Goal: Task Accomplishment & Management: Manage account settings

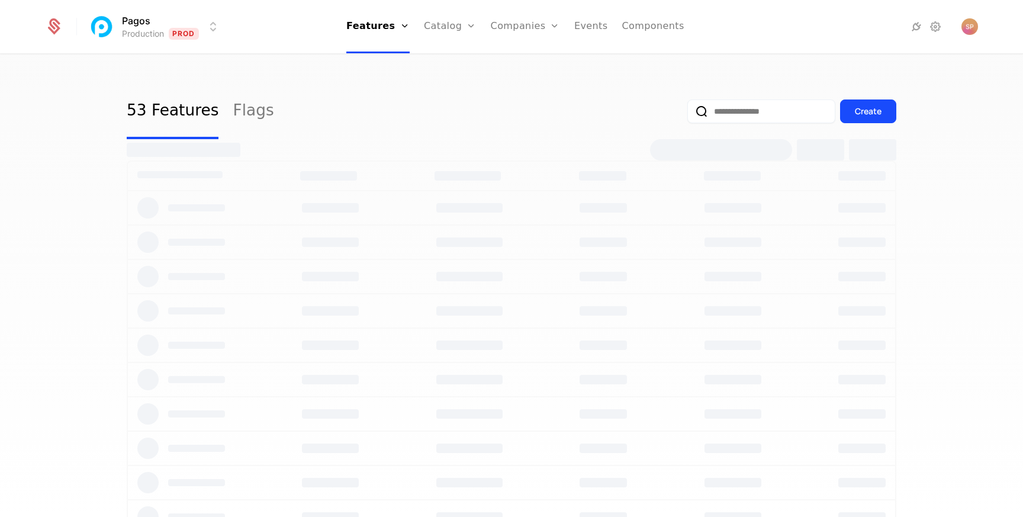
select select "***"
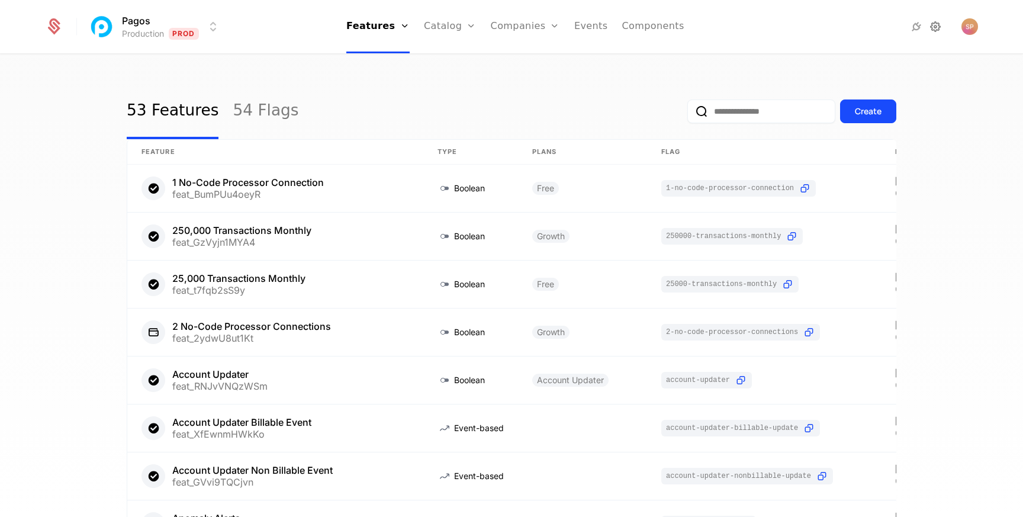
click at [933, 27] on icon at bounding box center [936, 27] width 14 height 14
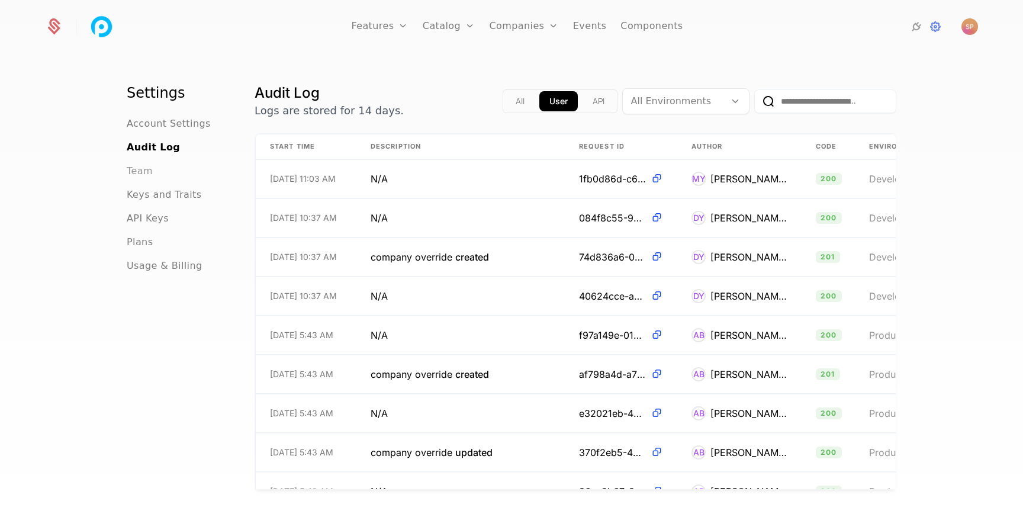
click at [145, 171] on span "Team" at bounding box center [140, 171] width 26 height 14
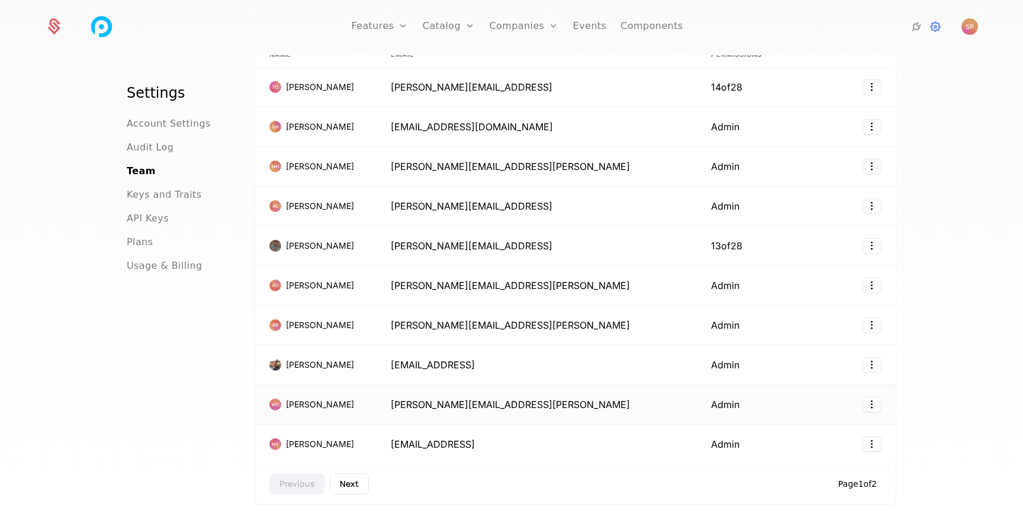
scroll to position [47, 0]
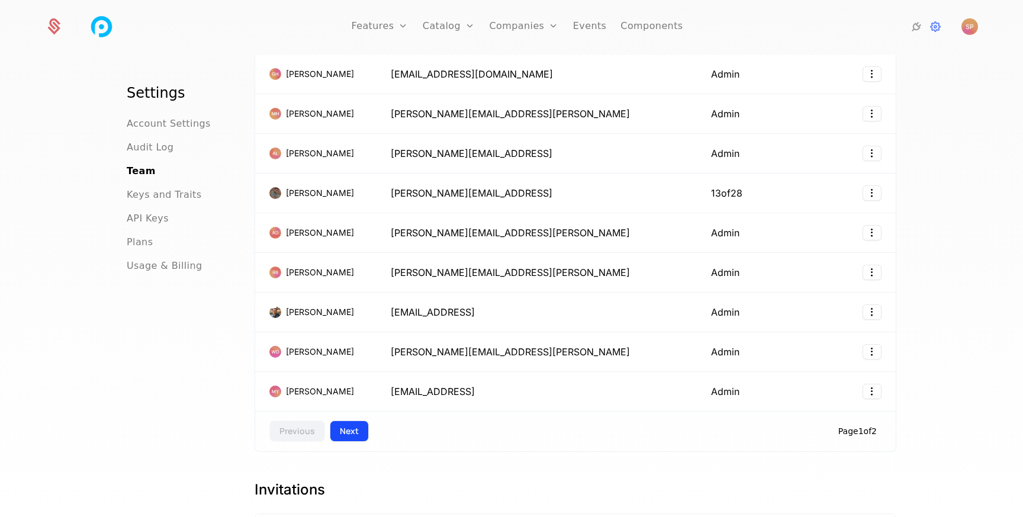
click at [352, 428] on button "Next" at bounding box center [349, 430] width 39 height 21
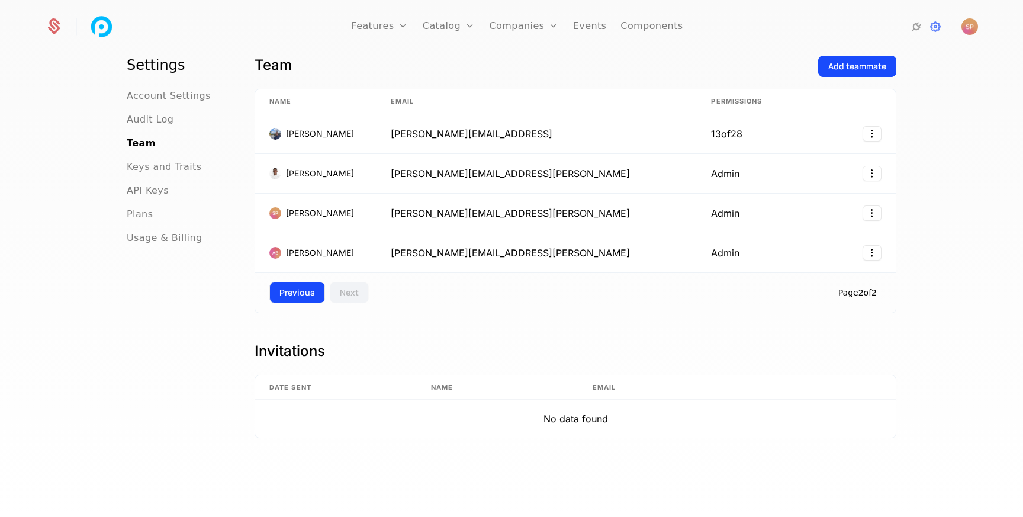
click at [307, 296] on button "Previous" at bounding box center [297, 292] width 56 height 21
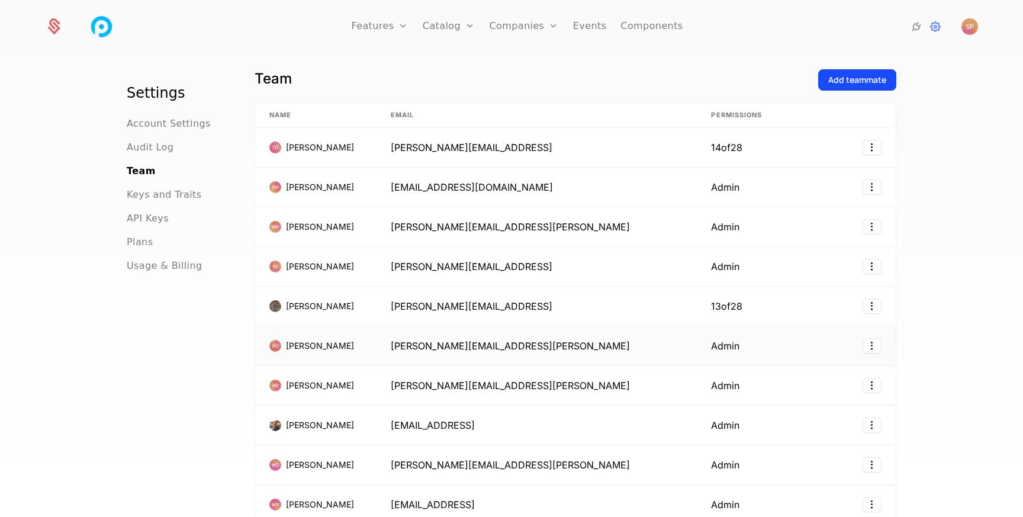
scroll to position [0, 0]
